Goal: Transaction & Acquisition: Purchase product/service

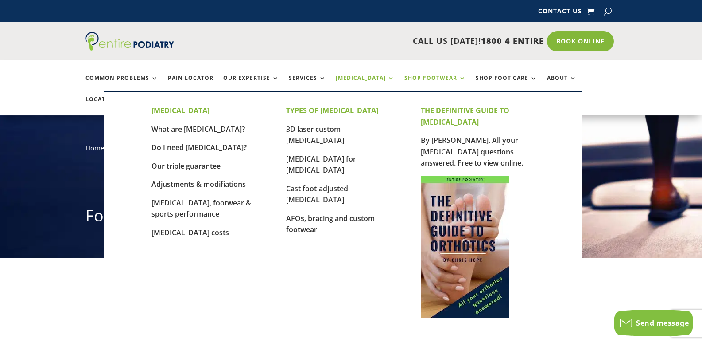
click at [362, 76] on link "[MEDICAL_DATA]" at bounding box center [365, 84] width 59 height 19
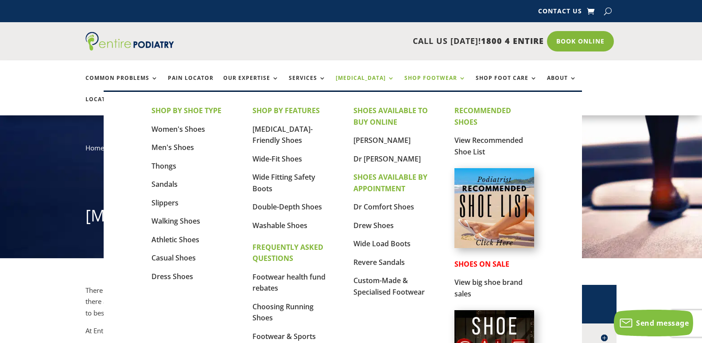
click at [422, 76] on link "Shop Footwear" at bounding box center [436, 84] width 62 height 19
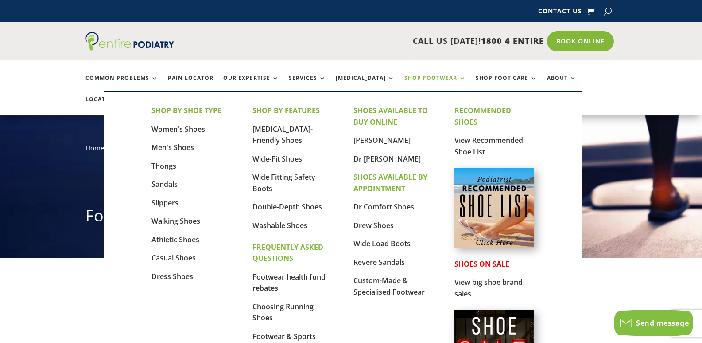
click at [416, 76] on link "Shop Footwear" at bounding box center [436, 84] width 62 height 19
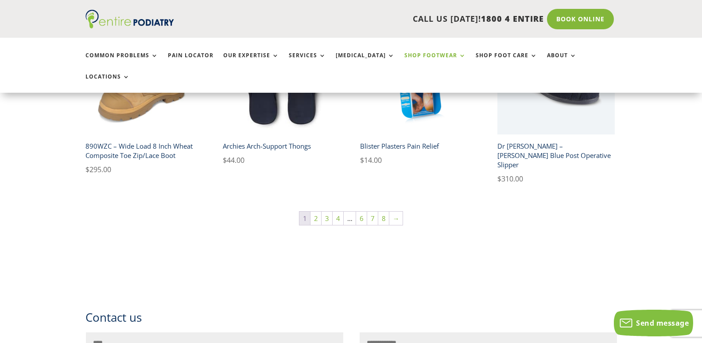
scroll to position [671, 0]
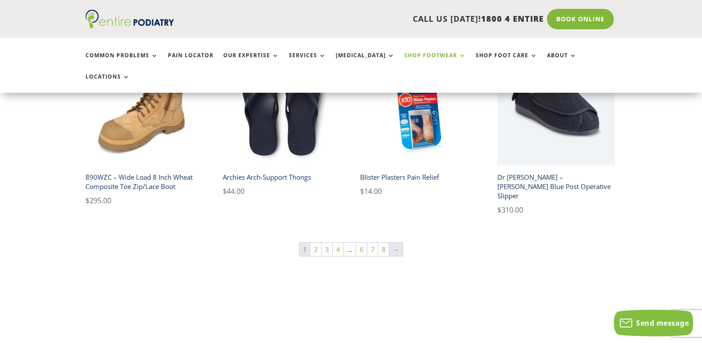
click at [393, 242] on link "→" at bounding box center [396, 248] width 13 height 13
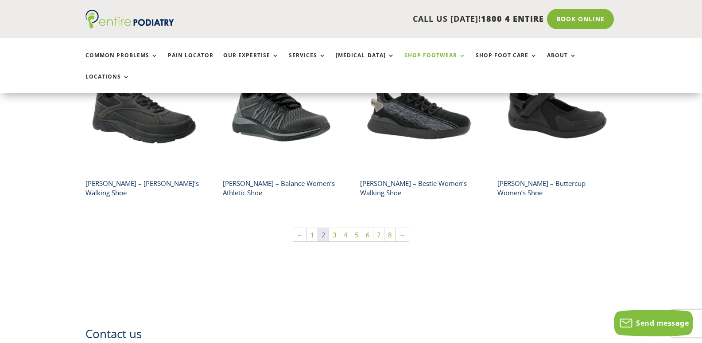
scroll to position [686, 0]
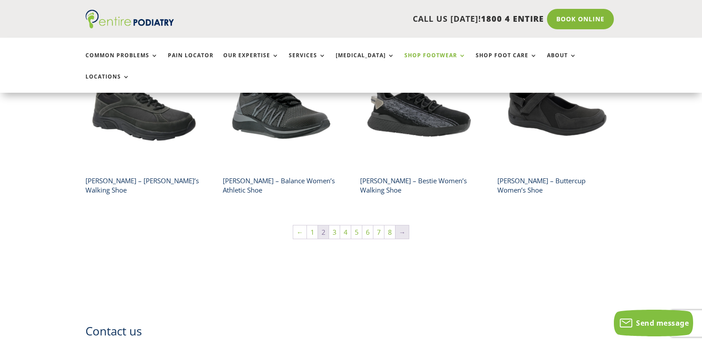
click at [403, 225] on link "→" at bounding box center [402, 231] width 13 height 13
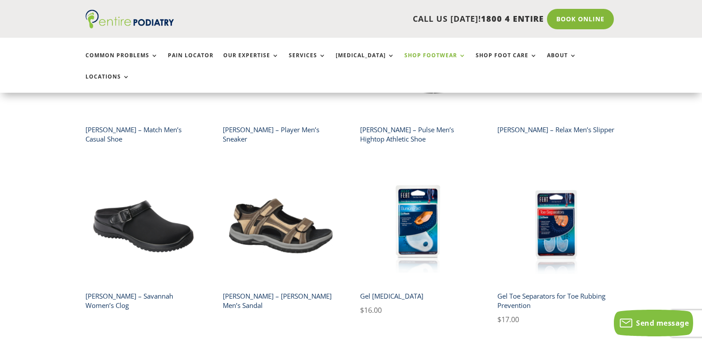
scroll to position [624, 0]
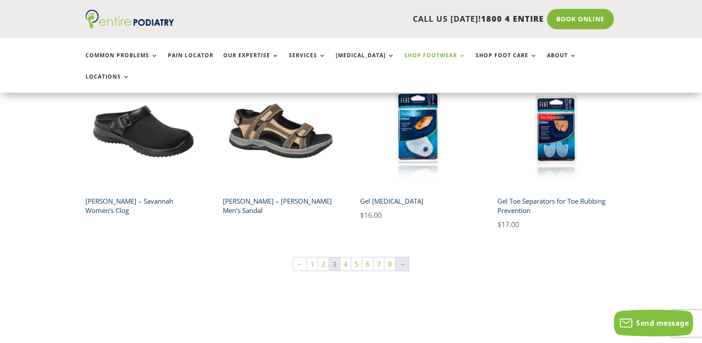
click at [400, 257] on link "→" at bounding box center [402, 263] width 13 height 13
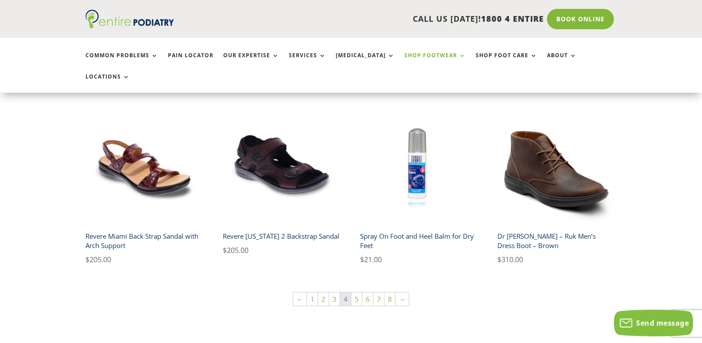
scroll to position [598, 0]
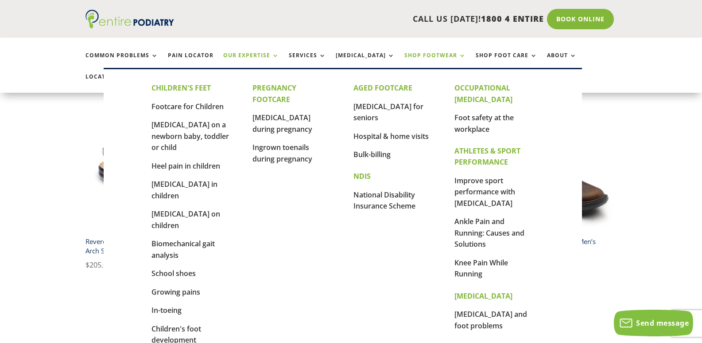
click at [261, 53] on link "Our Expertise" at bounding box center [251, 61] width 56 height 19
